Goal: Task Accomplishment & Management: Manage account settings

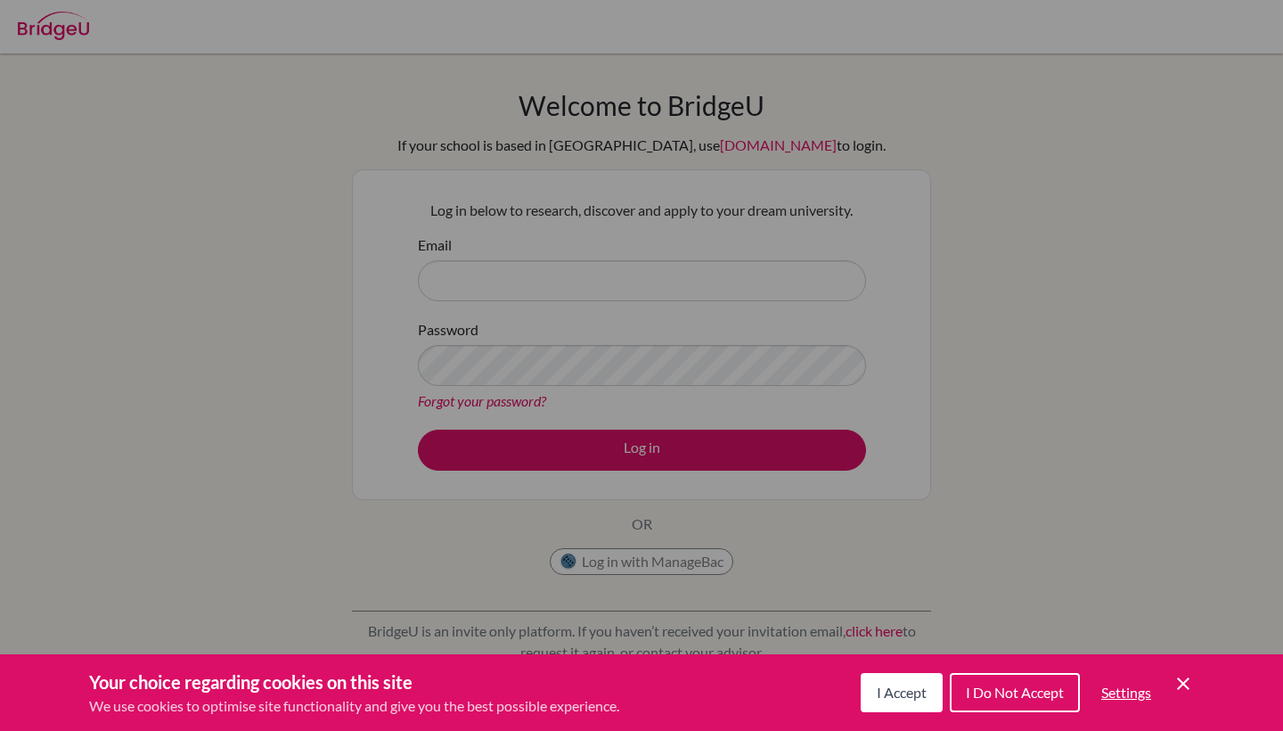
drag, startPoint x: 0, startPoint y: 0, endPoint x: 918, endPoint y: 708, distance: 1159.3
click at [918, 707] on button "I Accept" at bounding box center [902, 692] width 82 height 39
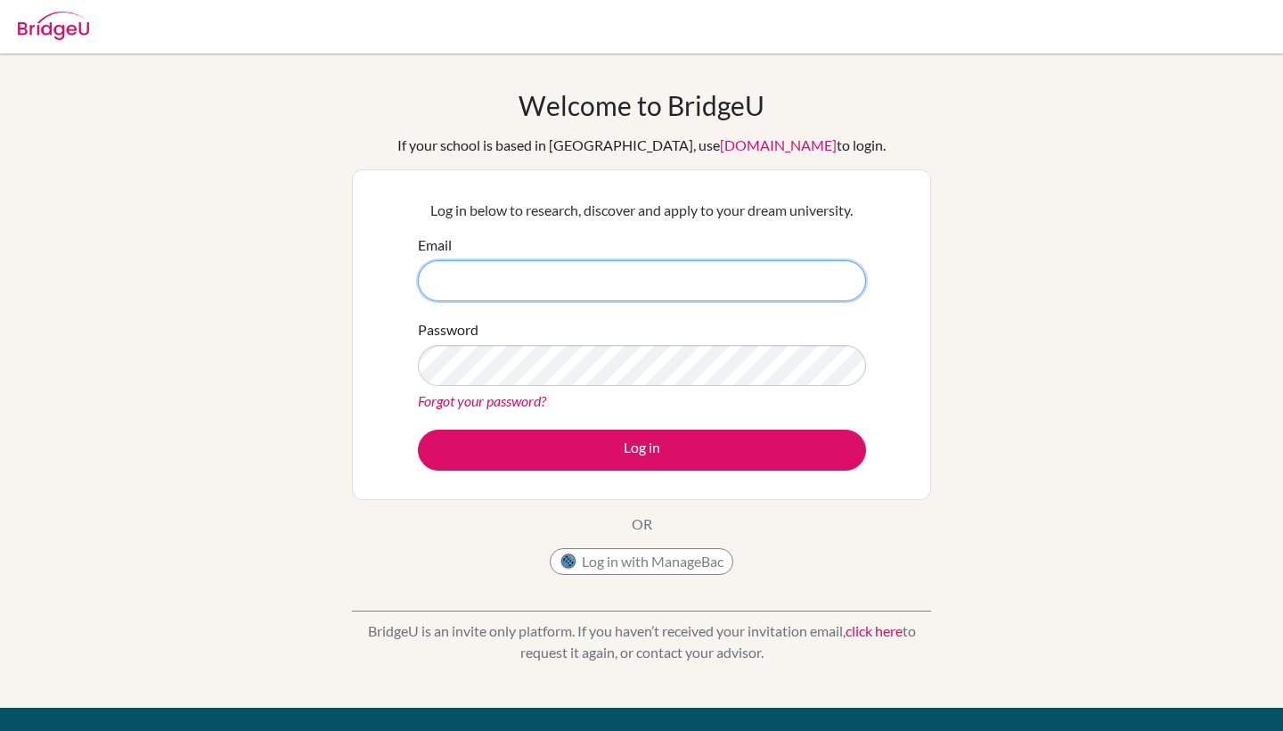
click at [603, 297] on input "Email" at bounding box center [642, 280] width 448 height 41
type input "h"
type input "jonate3440@cbk.edu.co"
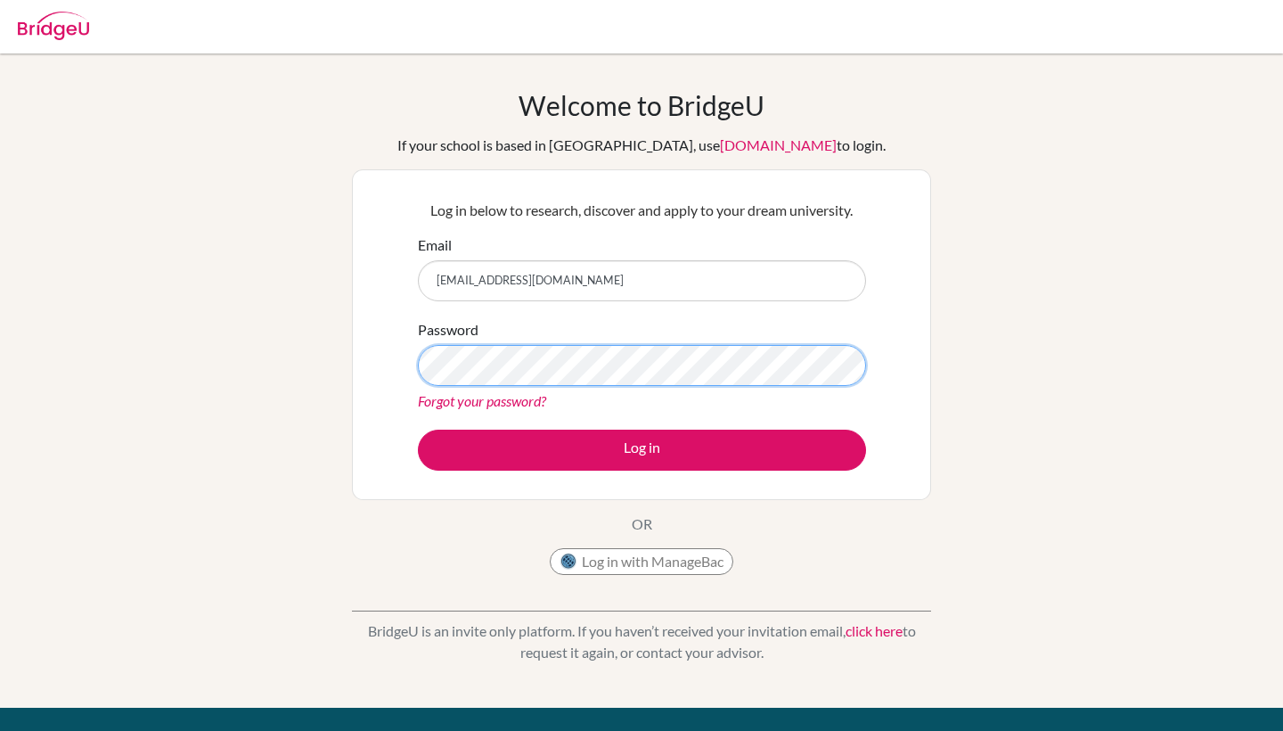
click at [641, 449] on button "Log in" at bounding box center [642, 449] width 448 height 41
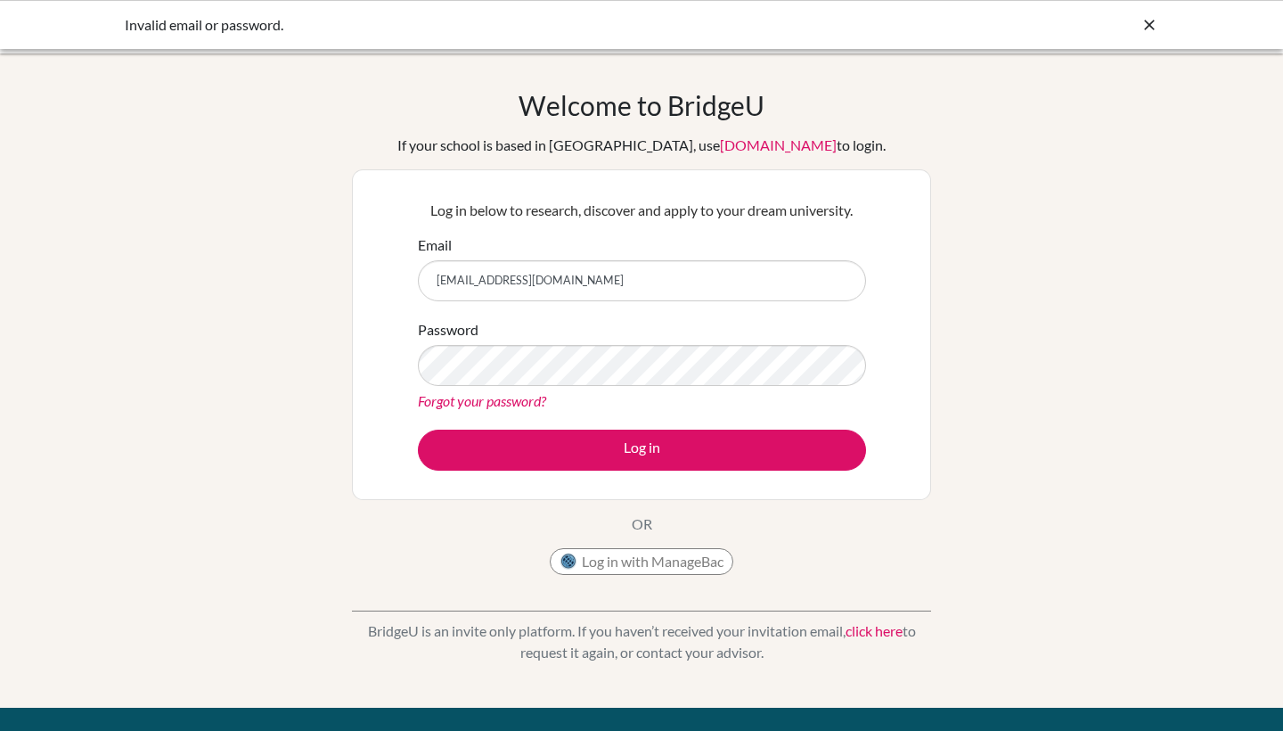
click at [508, 400] on link "Forgot your password?" at bounding box center [482, 400] width 128 height 17
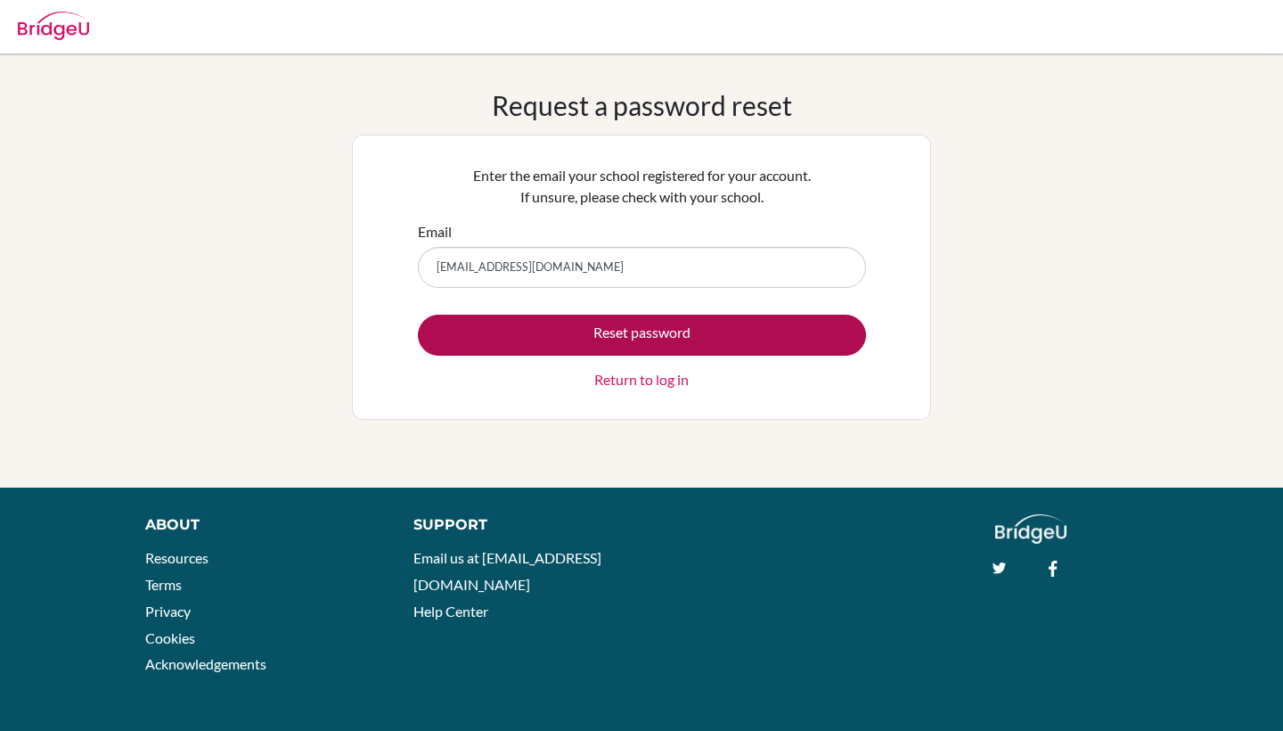
type input "jonate3440@cbk.edu.co"
click at [662, 342] on button "Reset password" at bounding box center [642, 335] width 448 height 41
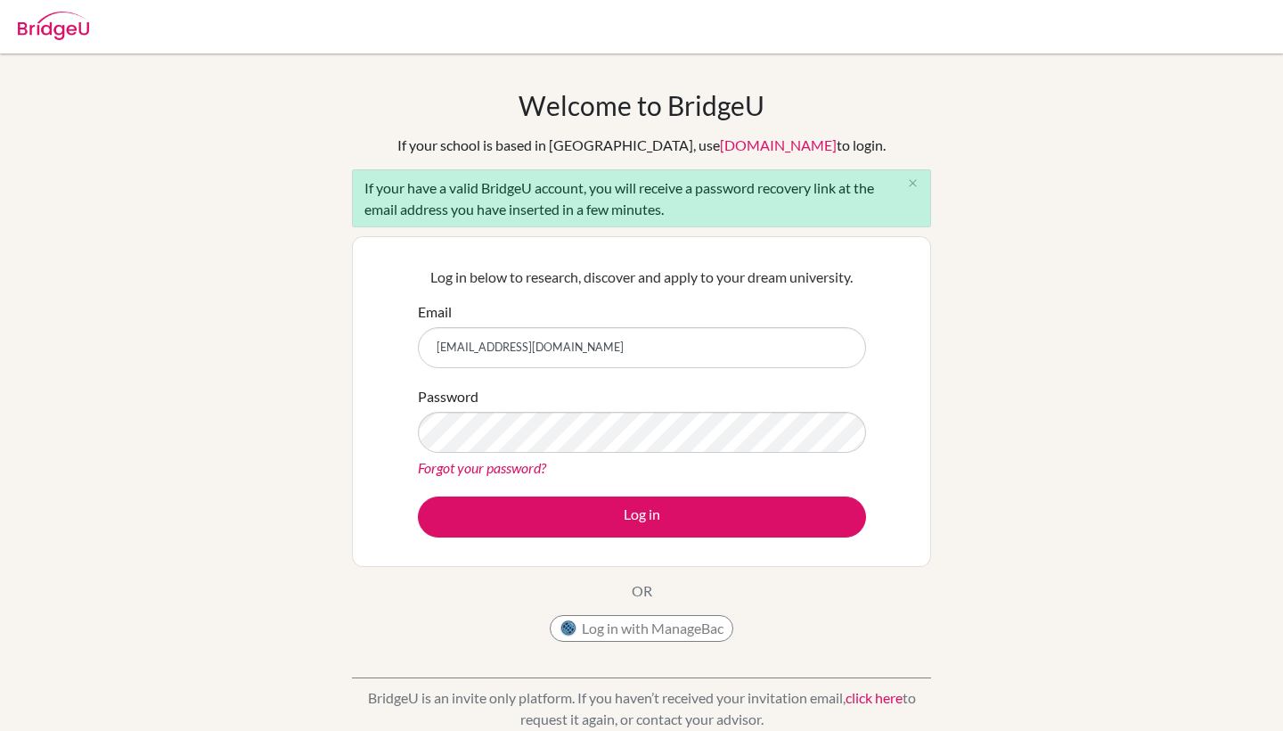
type input "[EMAIL_ADDRESS][DOMAIN_NAME]"
click at [524, 462] on link "Forgot your password?" at bounding box center [482, 467] width 128 height 17
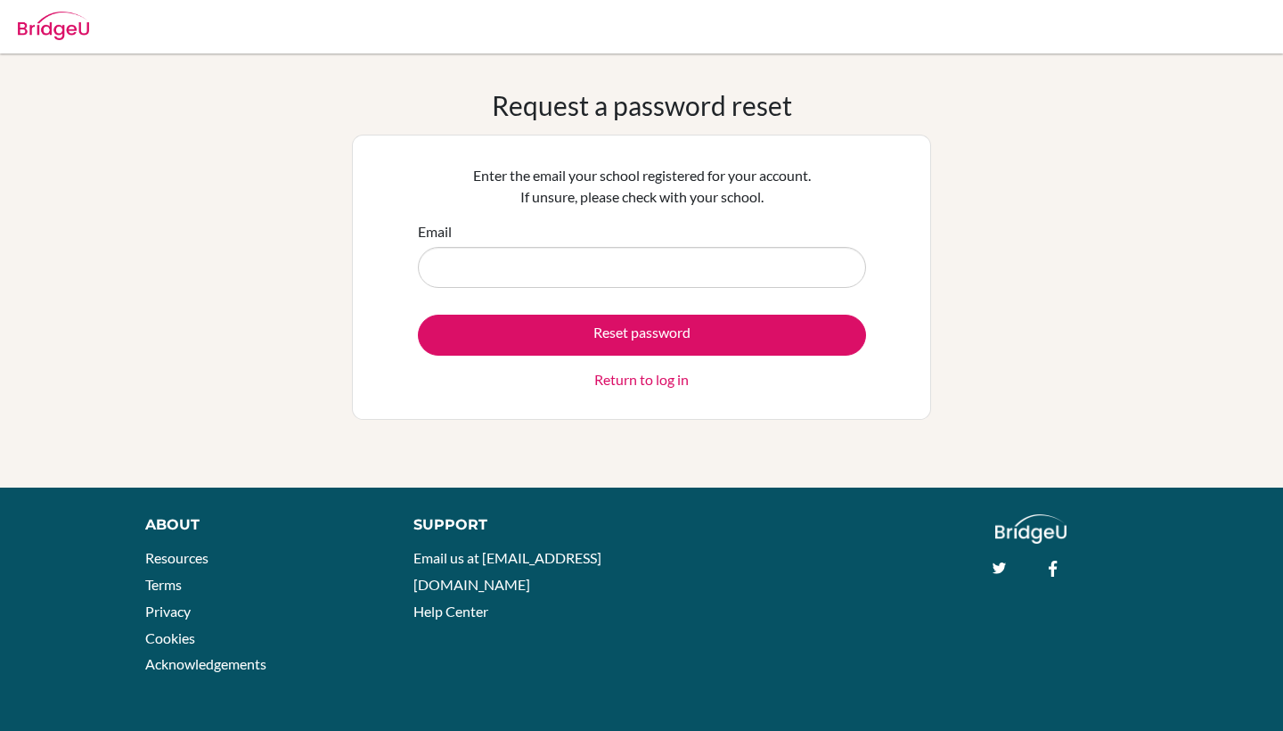
type input "J"
type input "[EMAIL_ADDRESS][DOMAIN_NAME]"
click at [641, 334] on button "Reset password" at bounding box center [642, 335] width 448 height 41
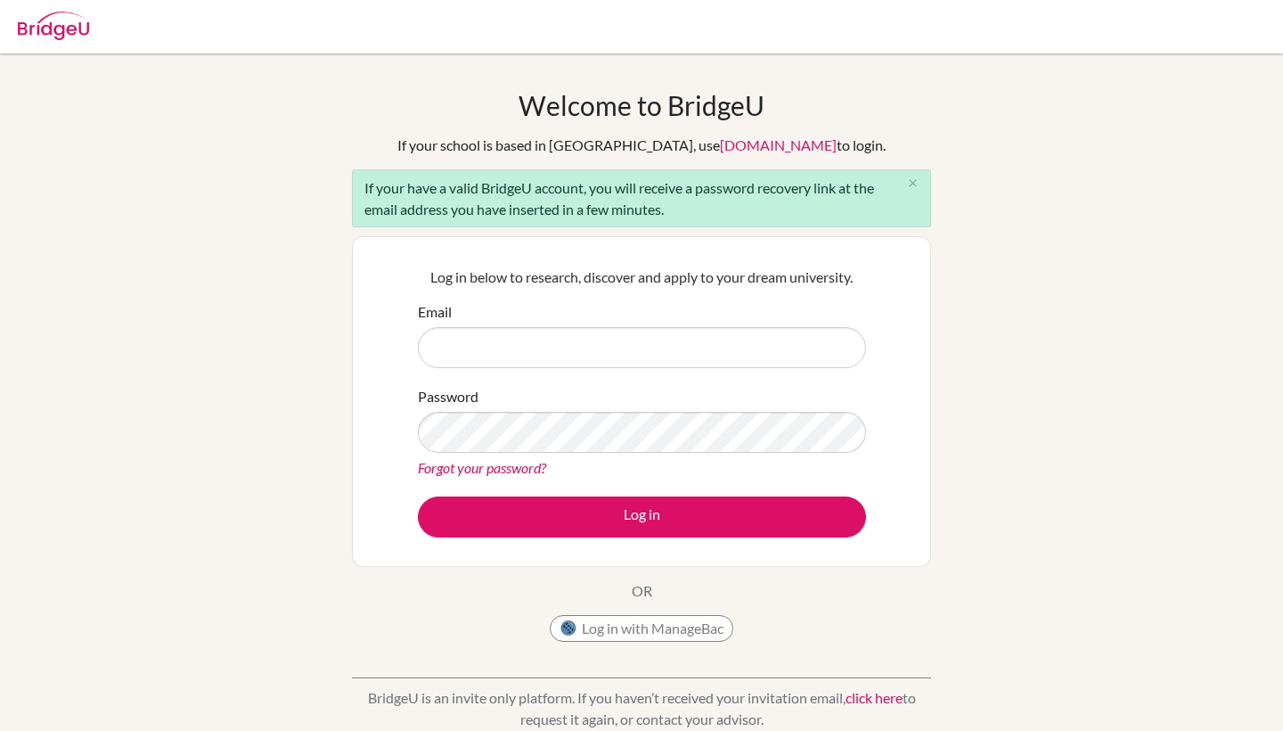
click at [498, 469] on link "Forgot your password?" at bounding box center [482, 467] width 128 height 17
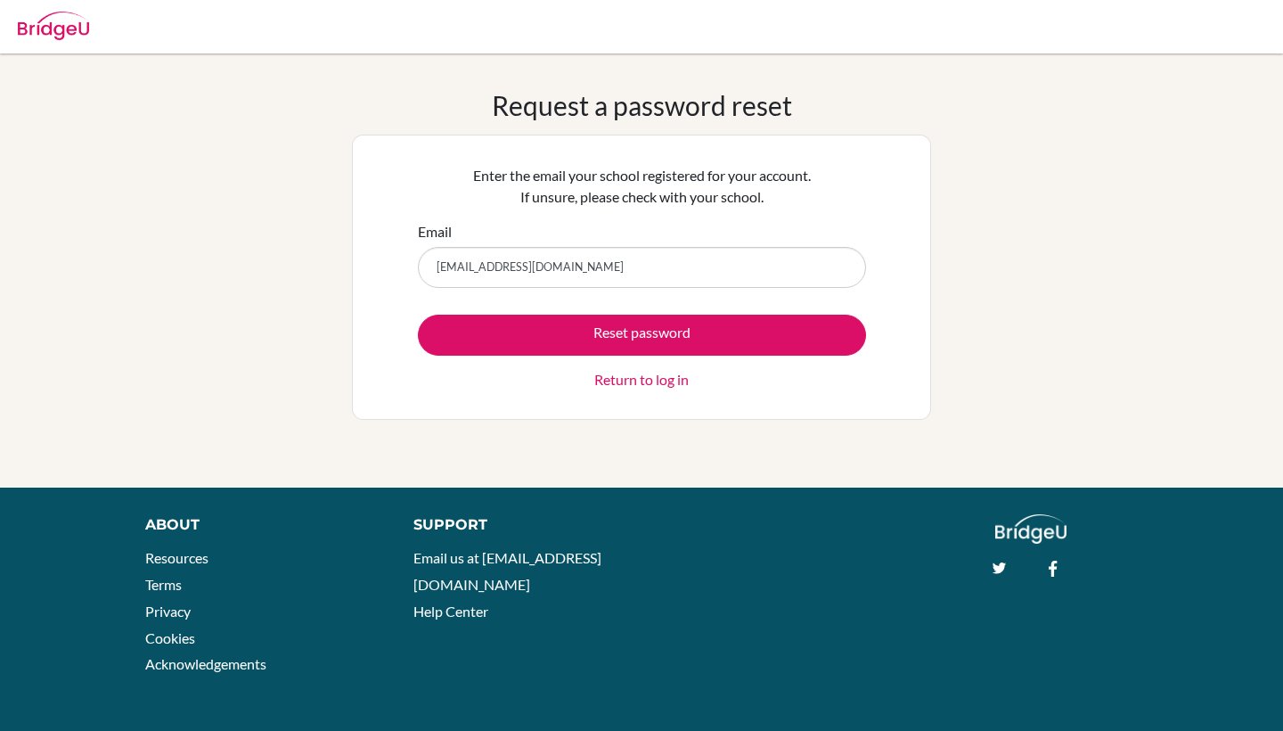
type input "[EMAIL_ADDRESS][DOMAIN_NAME]"
click at [641, 334] on button "Reset password" at bounding box center [642, 335] width 448 height 41
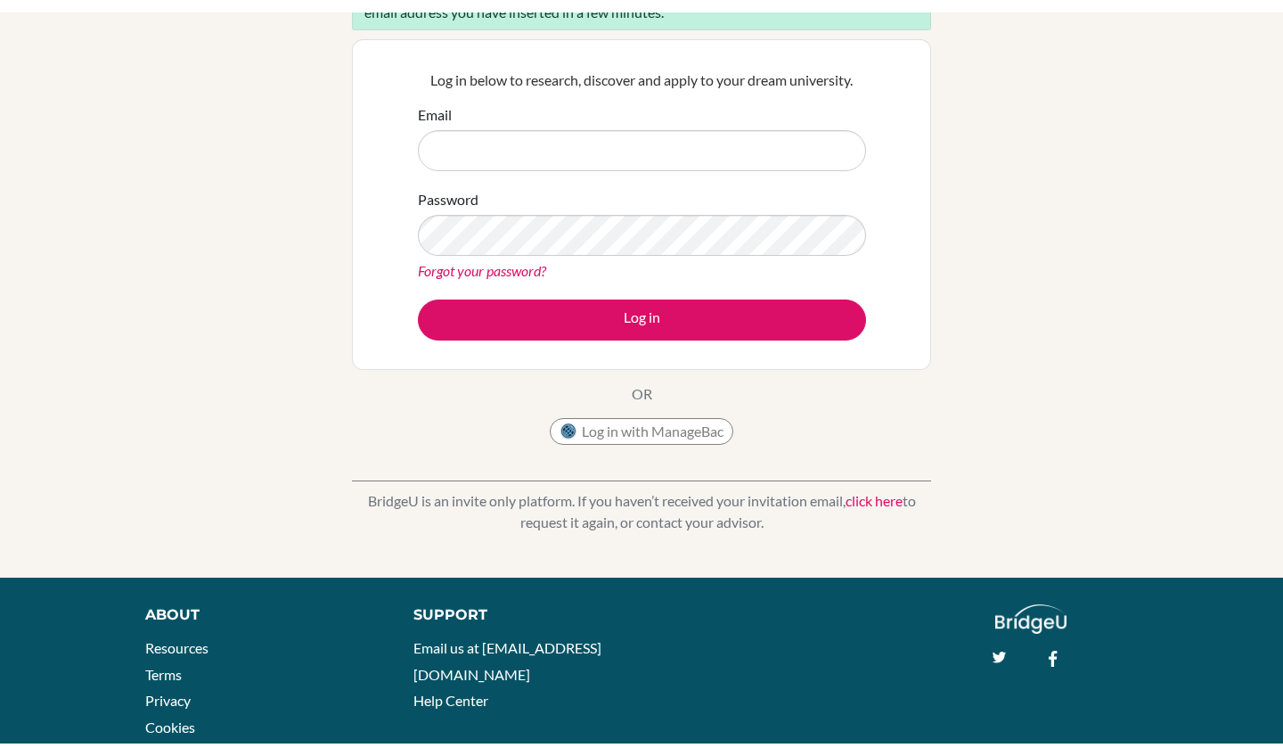
scroll to position [205, 0]
